Goal: Transaction & Acquisition: Purchase product/service

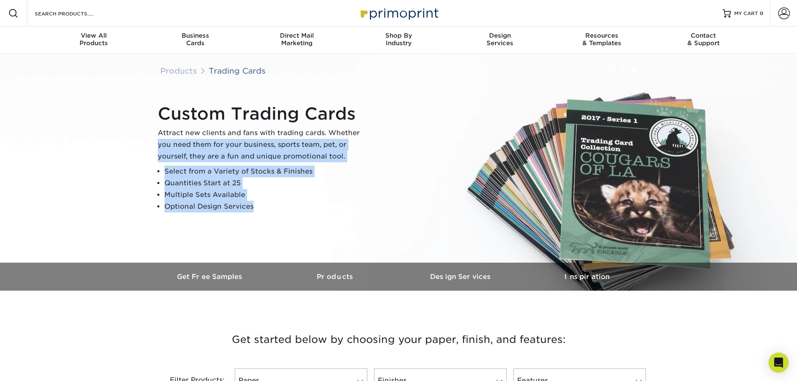
drag, startPoint x: 266, startPoint y: 210, endPoint x: 158, endPoint y: 141, distance: 127.6
click at [158, 141] on div "Custom Trading Cards Attract new clients and fans with trading cards. Whether y…" at bounding box center [262, 158] width 209 height 109
click at [158, 141] on p "Attract new clients and fans with trading cards. Whether you need them for your…" at bounding box center [262, 144] width 209 height 35
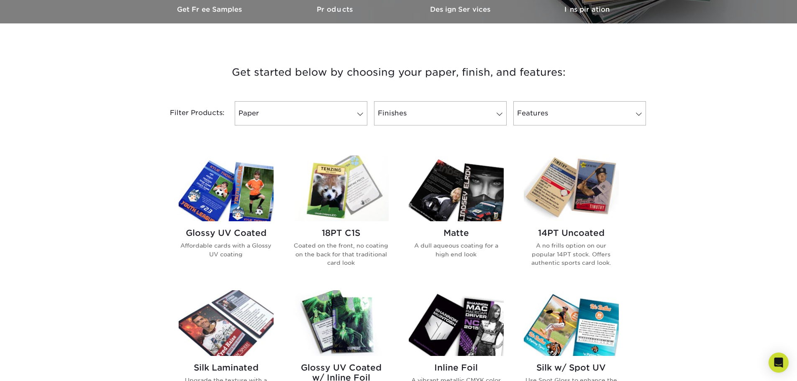
scroll to position [335, 0]
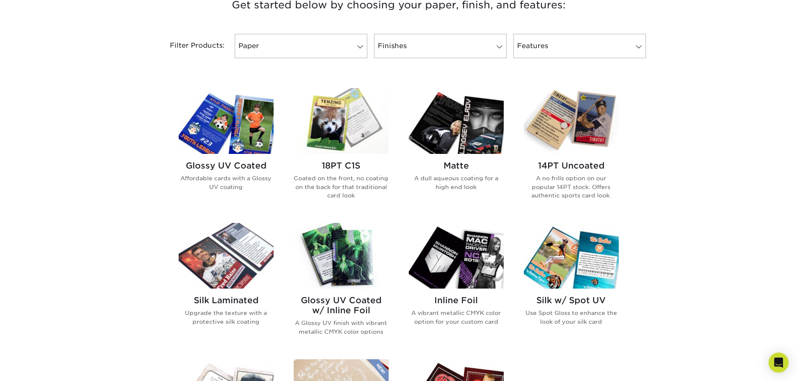
click at [234, 166] on h2 "Glossy UV Coated" at bounding box center [226, 166] width 95 height 10
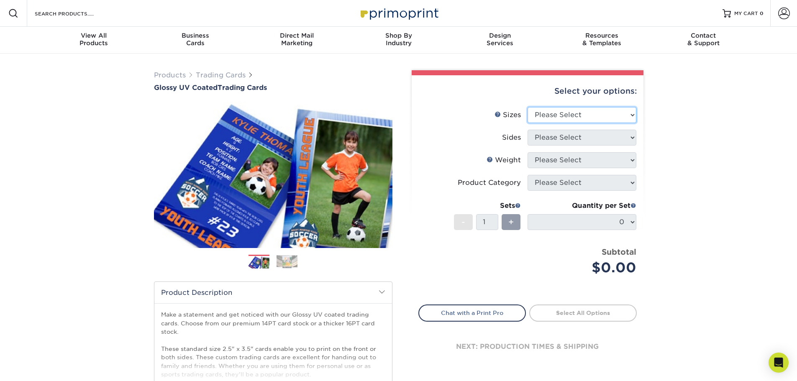
click at [596, 115] on select "Please Select 2.5" x 3.5"" at bounding box center [581, 115] width 109 height 16
select select "2.50x3.50"
click at [527, 107] on select "Please Select 2.5" x 3.5"" at bounding box center [581, 115] width 109 height 16
click at [573, 135] on select "Please Select Print Both Sides Print Front Only" at bounding box center [581, 138] width 109 height 16
select select "13abbda7-1d64-4f25-8bb2-c179b224825d"
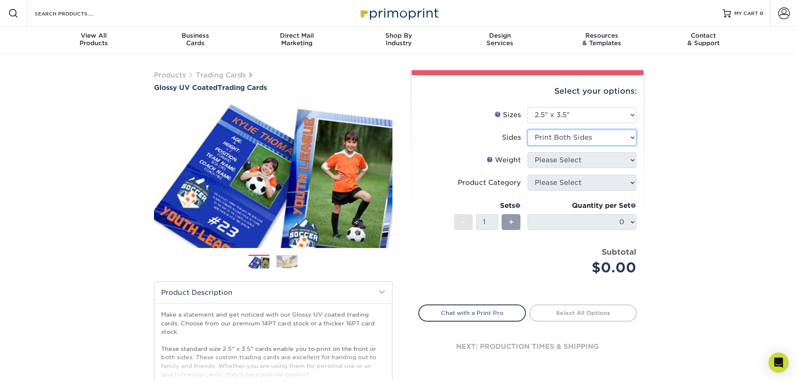
click at [527, 130] on select "Please Select Print Both Sides Print Front Only" at bounding box center [581, 138] width 109 height 16
click at [572, 163] on select "Please Select 16PT 14PT 18PT C1S" at bounding box center [581, 160] width 109 height 16
select select "16PT"
click at [527, 152] on select "Please Select 16PT 14PT 18PT C1S" at bounding box center [581, 160] width 109 height 16
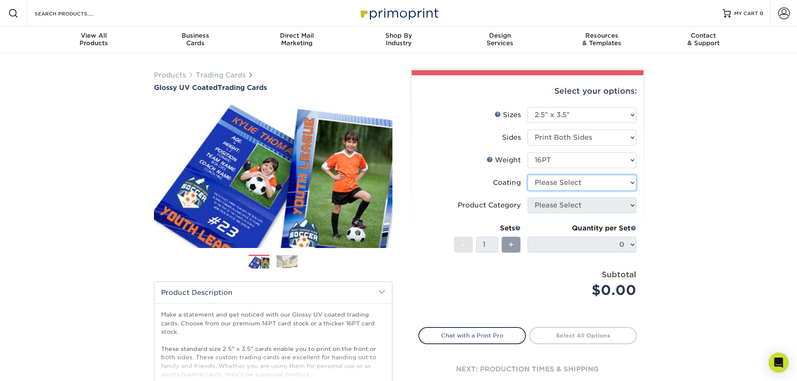
click at [573, 182] on select at bounding box center [581, 183] width 109 height 16
click at [527, 175] on select at bounding box center [581, 183] width 109 height 16
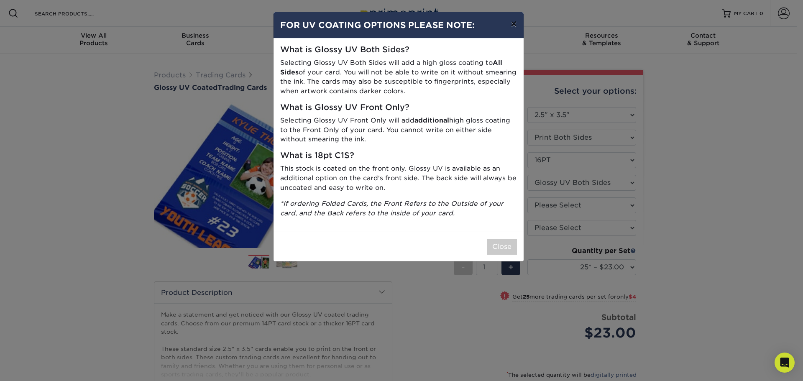
click at [511, 23] on button "×" at bounding box center [513, 23] width 19 height 23
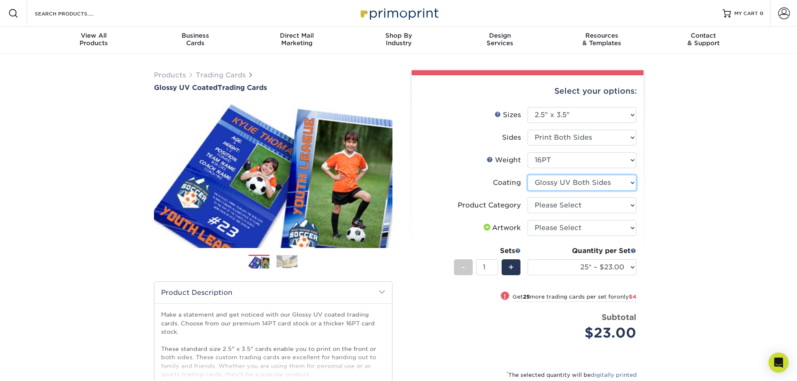
click at [615, 187] on select at bounding box center [581, 183] width 109 height 16
select select "1e8116af-acfc-44b1-83dc-8181aa338834"
click at [527, 175] on select at bounding box center [581, 183] width 109 height 16
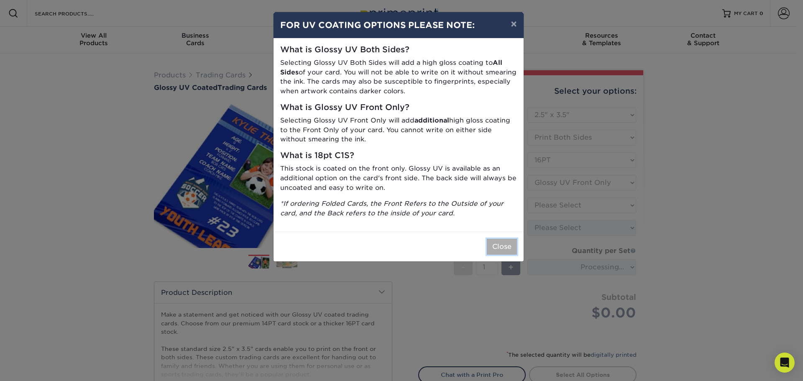
click at [507, 242] on button "Close" at bounding box center [502, 247] width 30 height 16
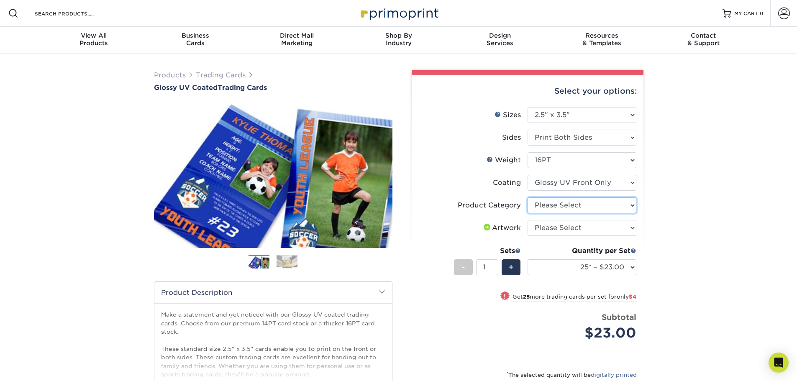
click at [600, 205] on select "Please Select Trading Cards" at bounding box center [581, 205] width 109 height 16
select select "c2f9bce9-36c2-409d-b101-c29d9d031e18"
click at [527, 197] on select "Please Select Trading Cards" at bounding box center [581, 205] width 109 height 16
click at [587, 229] on select "Please Select I will upload files I need a design - $100" at bounding box center [581, 228] width 109 height 16
select select "upload"
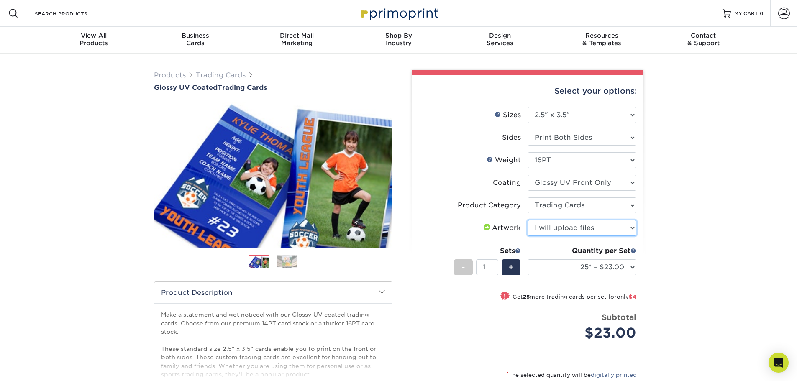
click at [527, 220] on select "Please Select I will upload files I need a design - $100" at bounding box center [581, 228] width 109 height 16
click at [628, 266] on select "25* – $23.00 50* – $27.00 75* – $33.00 100* – $37.00 250* – $47.00 500 – $58.00…" at bounding box center [581, 267] width 109 height 16
select select "50* – $27.00"
click at [527, 259] on select "25* – $23.00 50* – $27.00 75* – $33.00 100* – $37.00 250* – $47.00 500 – $58.00…" at bounding box center [581, 267] width 109 height 16
click at [710, 230] on div "Products Trading Cards Glossy UV Coated Trading Cards Previous Next /" at bounding box center [398, 277] width 797 height 447
